Goal: Task Accomplishment & Management: Manage account settings

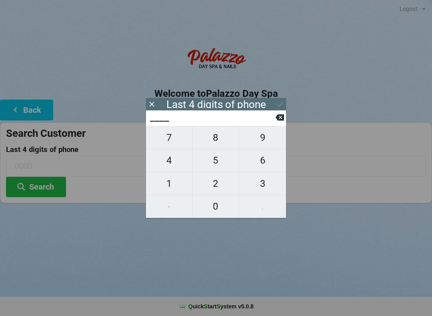
click at [173, 190] on span "1" at bounding box center [169, 183] width 46 height 17
type input "1___"
click at [262, 188] on span "3" at bounding box center [262, 183] width 47 height 17
type input "13__"
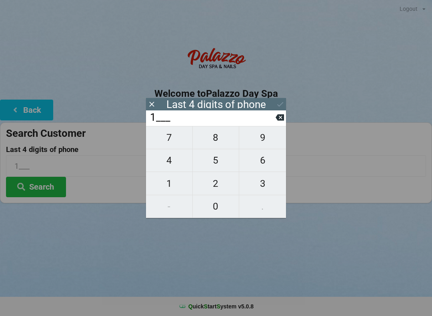
type input "13__"
click at [178, 169] on span "4" at bounding box center [169, 160] width 46 height 17
type input "134_"
click at [217, 186] on span "2" at bounding box center [216, 183] width 46 height 17
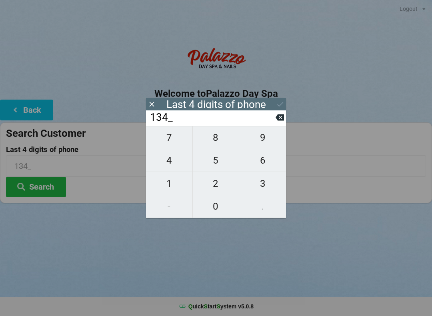
type input "1342"
click at [281, 109] on button at bounding box center [280, 104] width 8 height 11
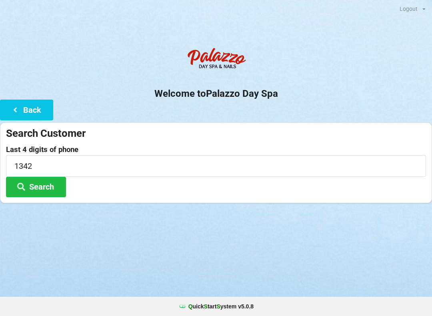
click at [53, 193] on button "Search" at bounding box center [36, 187] width 60 height 20
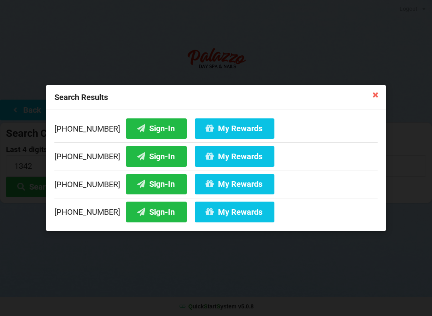
click at [209, 216] on button "My Rewards" at bounding box center [235, 212] width 80 height 20
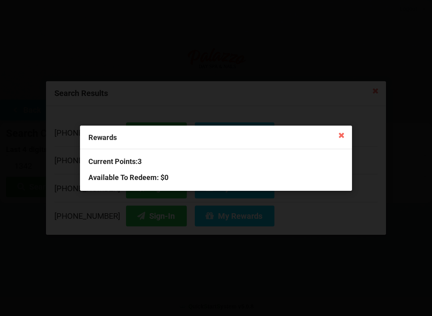
click at [354, 141] on div "Rewards Current Points: 3 Available To Redeem : $0" at bounding box center [216, 158] width 432 height 316
click at [341, 136] on icon at bounding box center [341, 134] width 13 height 13
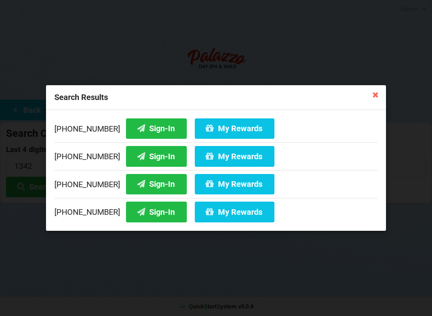
click at [150, 214] on button "Sign-In" at bounding box center [156, 212] width 61 height 20
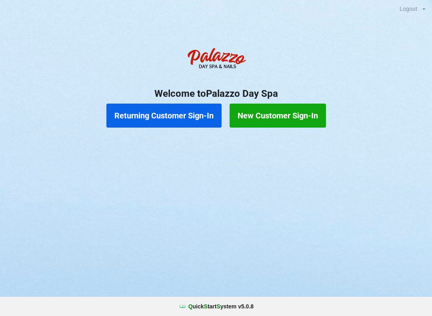
click at [174, 120] on button "Returning Customer Sign-In" at bounding box center [163, 116] width 115 height 24
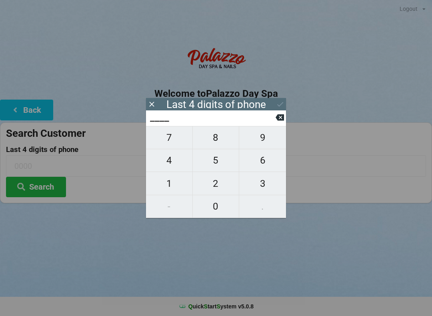
click at [178, 141] on span "7" at bounding box center [169, 137] width 46 height 17
type input "7___"
click at [275, 119] on input "7___" at bounding box center [212, 117] width 126 height 13
click at [279, 119] on icon at bounding box center [280, 117] width 8 height 8
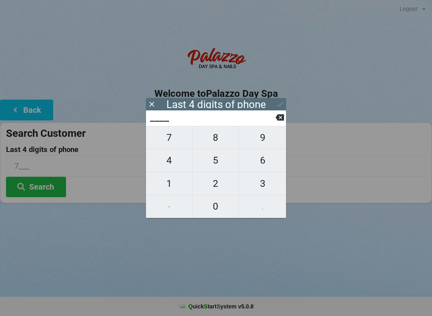
click at [283, 118] on icon at bounding box center [280, 117] width 8 height 6
click at [179, 141] on span "7" at bounding box center [169, 137] width 46 height 17
click at [276, 120] on icon at bounding box center [280, 117] width 8 height 6
click at [217, 168] on span "5" at bounding box center [216, 160] width 46 height 17
type input "5___"
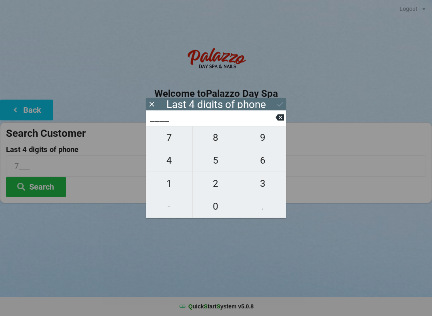
type input "5___"
click at [175, 165] on span "4" at bounding box center [169, 160] width 46 height 17
type input "54__"
click at [167, 142] on span "7" at bounding box center [169, 137] width 46 height 17
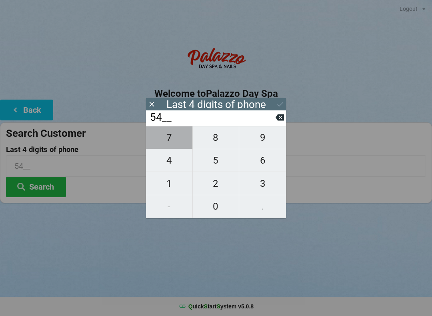
type input "547_"
click at [172, 190] on span "1" at bounding box center [169, 183] width 46 height 17
type input "5471"
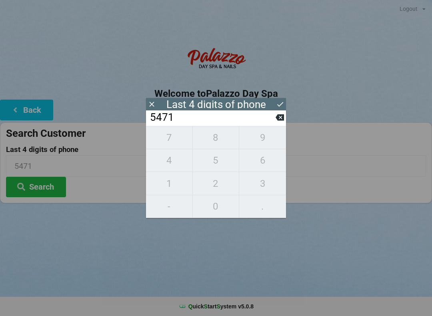
click at [277, 115] on button at bounding box center [280, 117] width 8 height 11
click at [278, 120] on icon at bounding box center [280, 117] width 8 height 6
click at [171, 181] on span "1" at bounding box center [169, 183] width 46 height 17
type input "541_"
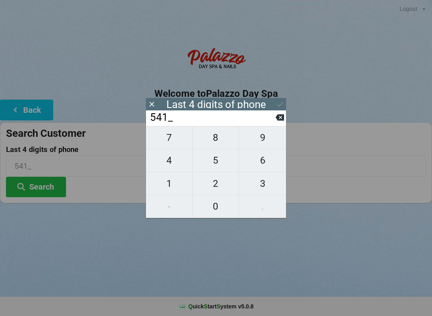
click at [172, 138] on span "7" at bounding box center [169, 137] width 46 height 17
type input "5417"
click at [272, 215] on div "7 8 9 4 5 6 1 2 3 - 0 ." at bounding box center [216, 172] width 140 height 92
click at [282, 99] on button at bounding box center [280, 104] width 8 height 11
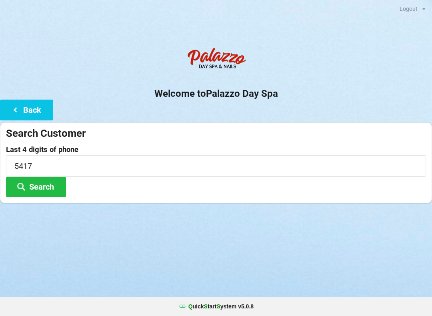
click at [47, 183] on button "Search" at bounding box center [36, 187] width 60 height 20
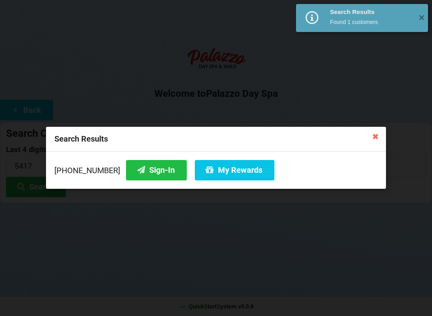
click at [144, 167] on button "Sign-In" at bounding box center [156, 170] width 61 height 20
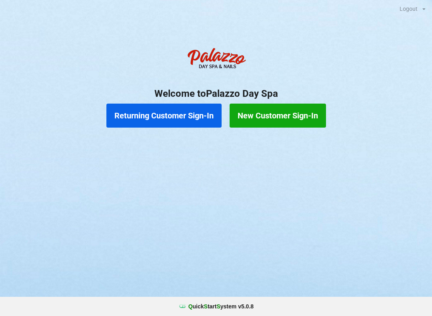
click at [176, 115] on button "Returning Customer Sign-In" at bounding box center [163, 116] width 115 height 24
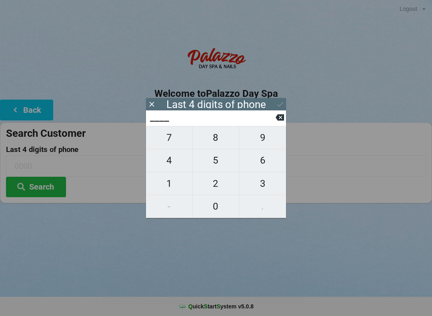
click at [259, 186] on span "3" at bounding box center [262, 183] width 47 height 17
type input "3___"
click at [174, 168] on span "4" at bounding box center [169, 160] width 46 height 17
type input "34__"
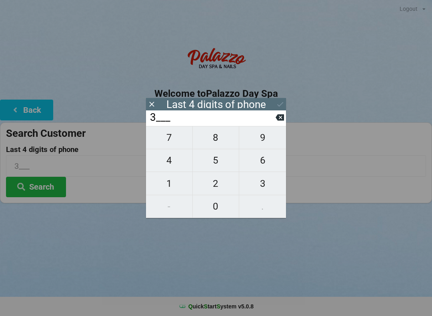
type input "34__"
click at [213, 211] on span "0" at bounding box center [216, 206] width 46 height 17
type input "340_"
click at [256, 190] on span "3" at bounding box center [262, 183] width 47 height 17
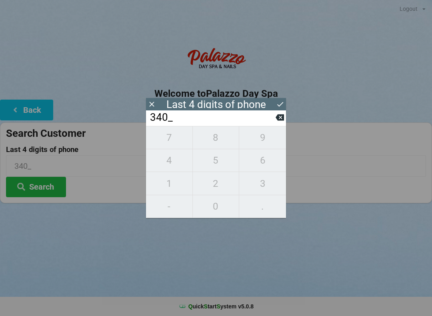
type input "3403"
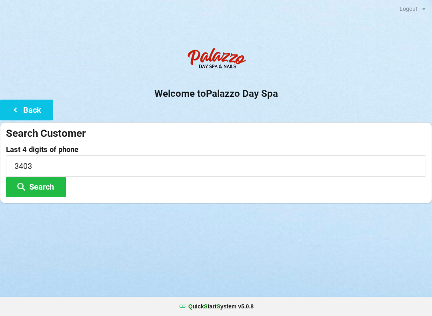
click at [369, 240] on div "Logout Logout Sign-In Welcome to Palazzo Day Spa Back Search Customer Last 4 di…" at bounding box center [216, 158] width 432 height 316
click at [49, 186] on button "Search" at bounding box center [36, 187] width 60 height 20
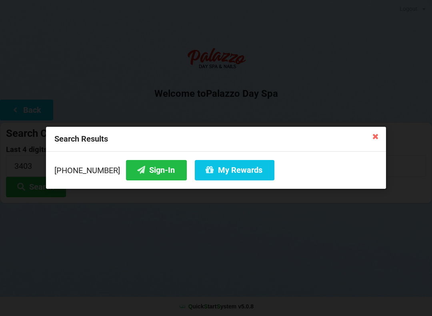
click at [147, 174] on button "Sign-In" at bounding box center [156, 170] width 61 height 20
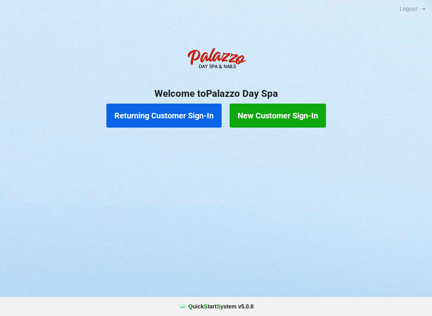
click at [162, 123] on button "Returning Customer Sign-In" at bounding box center [163, 116] width 115 height 24
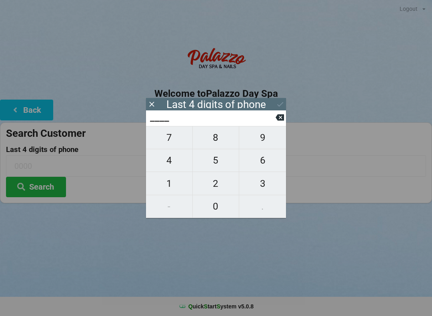
click at [168, 145] on span "7" at bounding box center [169, 137] width 46 height 17
type input "7___"
click at [166, 146] on span "7" at bounding box center [169, 137] width 46 height 17
type input "77__"
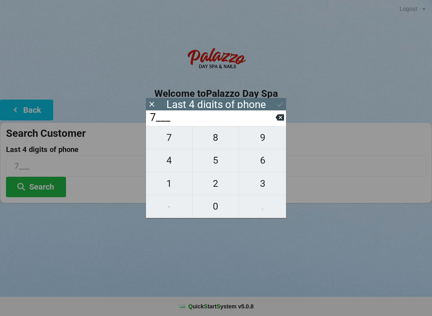
type input "77__"
click at [258, 189] on span "3" at bounding box center [262, 183] width 47 height 17
type input "773_"
click at [214, 165] on span "5" at bounding box center [216, 160] width 46 height 17
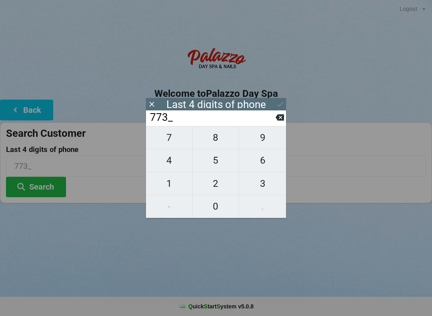
type input "7735"
click at [36, 192] on button "Search" at bounding box center [36, 187] width 60 height 20
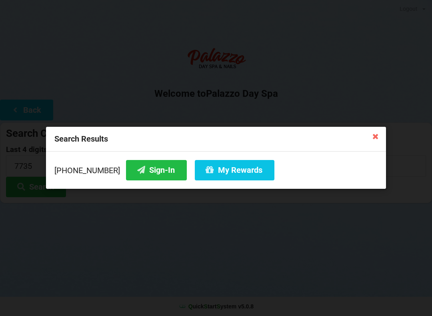
click at [226, 176] on button "My Rewards" at bounding box center [235, 170] width 80 height 20
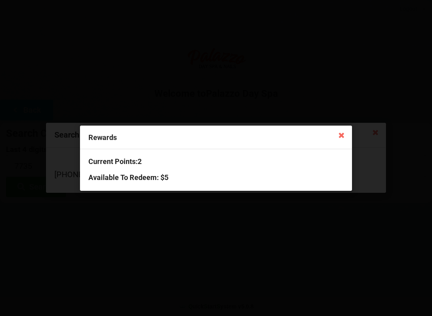
click at [339, 139] on icon at bounding box center [341, 134] width 13 height 13
